Goal: Entertainment & Leisure: Browse casually

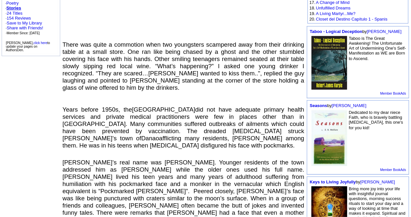
scroll to position [180, 0]
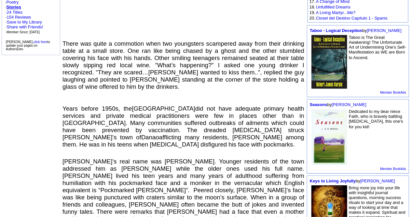
click at [64, 32] on p at bounding box center [184, 35] width 242 height 10
click at [65, 40] on span "There was quite a commotion when two youngsters scampered away from their drink…" at bounding box center [184, 65] width 242 height 50
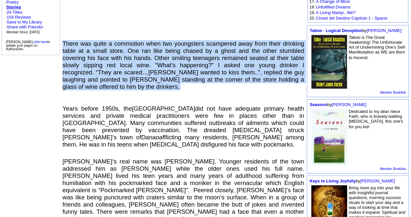
click at [65, 40] on span "There was quite a commotion when two youngsters scampered away from their drink…" at bounding box center [184, 65] width 242 height 50
click at [102, 79] on span "There was quite a commotion when two youngsters scampered away from their drink…" at bounding box center [184, 65] width 242 height 50
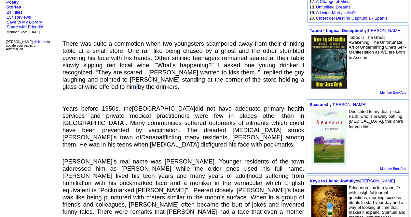
click at [102, 79] on span "There was quite a commotion when two youngsters scampered away from their drink…" at bounding box center [184, 65] width 242 height 50
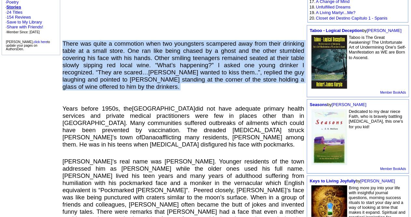
click at [102, 79] on span "There was quite a commotion when two youngsters scampered away from their drink…" at bounding box center [184, 65] width 242 height 50
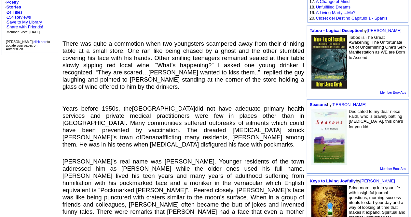
drag, startPoint x: 104, startPoint y: 78, endPoint x: 96, endPoint y: 89, distance: 13.0
click at [96, 95] on p at bounding box center [184, 100] width 242 height 10
click at [103, 81] on span "There was quite a commotion when two youngsters scampered away from their drink…" at bounding box center [184, 65] width 242 height 50
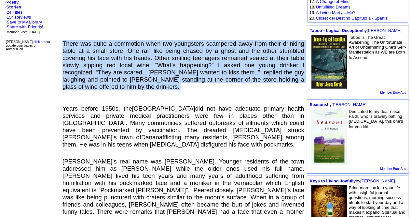
click at [103, 81] on span "There was quite a commotion when two youngsters scampered away from their drink…" at bounding box center [184, 65] width 242 height 50
click at [104, 80] on span "There was quite a commotion when two youngsters scampered away from their drink…" at bounding box center [184, 65] width 242 height 50
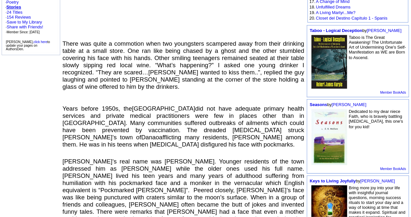
click at [104, 80] on span "There was quite a commotion when two youngsters scampered away from their drink…" at bounding box center [184, 65] width 242 height 50
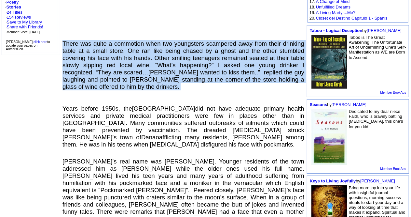
click at [104, 80] on span "There was quite a commotion when two youngsters scampered away from their drink…" at bounding box center [184, 65] width 242 height 50
copy span "There was quite a commotion when two youngsters scampered away from their drink…"
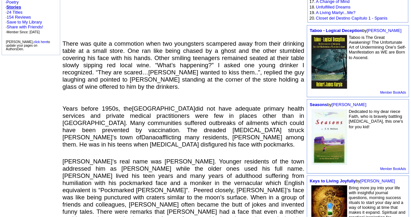
click at [90, 105] on span "Years before 1950s, the Philippines did not have adequate primary health servic…" at bounding box center [184, 126] width 242 height 43
click at [68, 40] on span "There was quite a commotion when two youngsters scampered away from their drink…" at bounding box center [184, 65] width 242 height 50
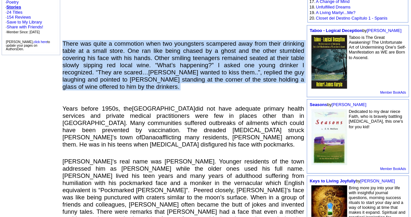
click at [68, 40] on span "There was quite a commotion when two youngsters scampered away from their drink…" at bounding box center [184, 65] width 242 height 50
copy span "There was quite a commotion when two youngsters scampered away from their drink…"
